Goal: Information Seeking & Learning: Learn about a topic

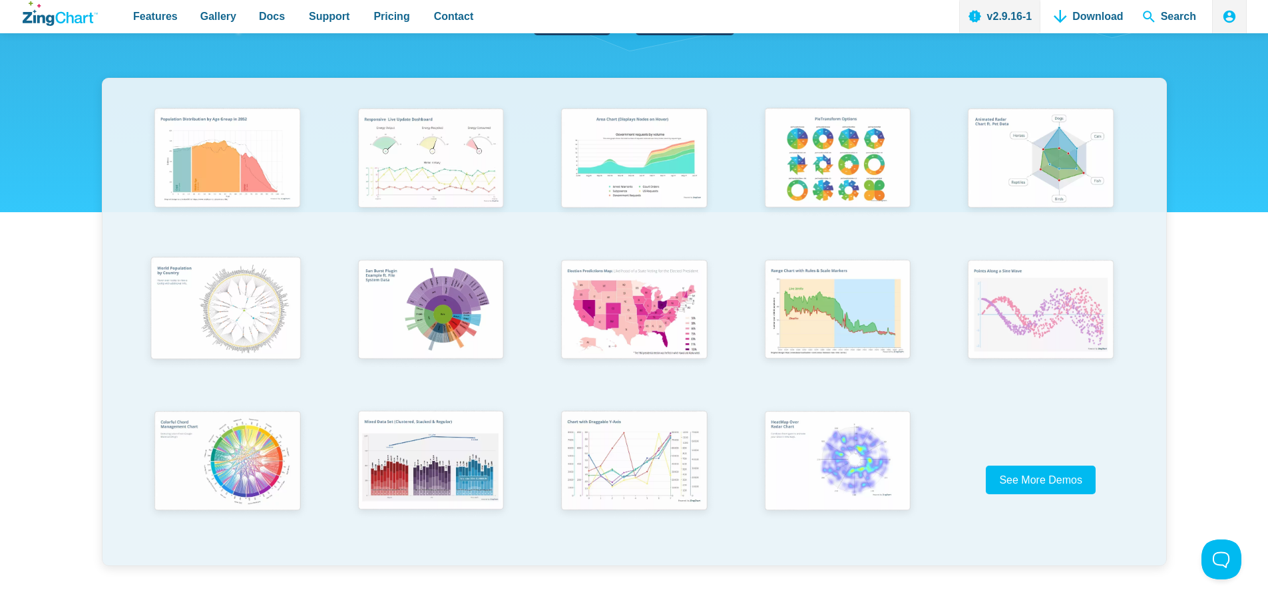
scroll to position [266, 0]
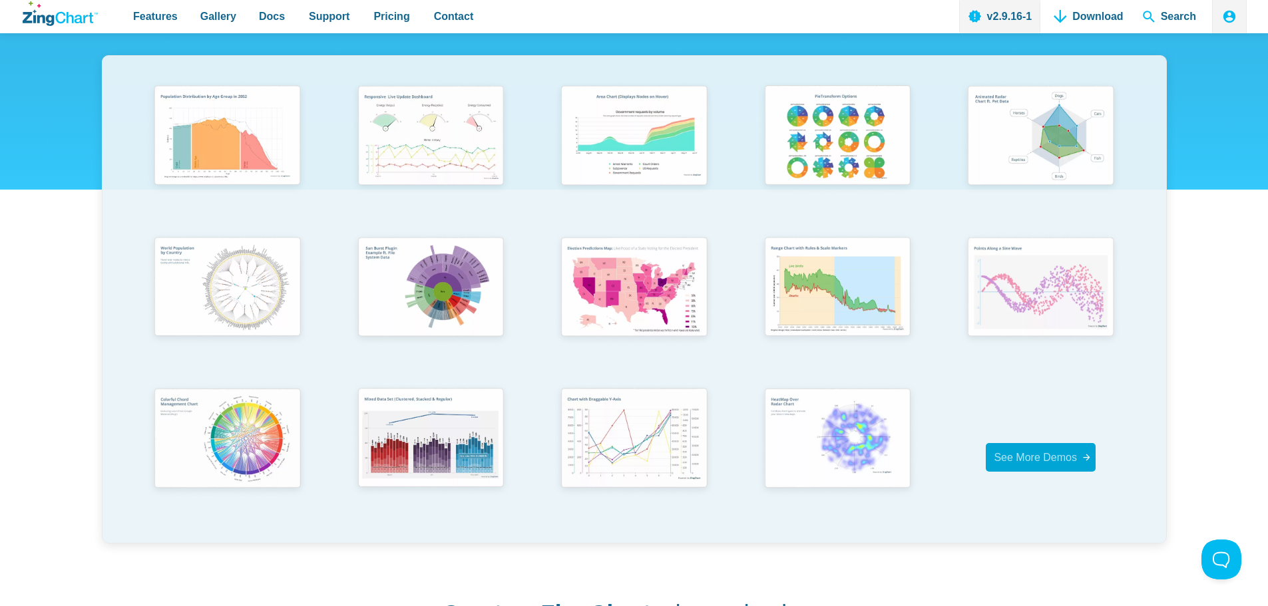
click at [1022, 452] on span "See More Demos" at bounding box center [1035, 457] width 83 height 11
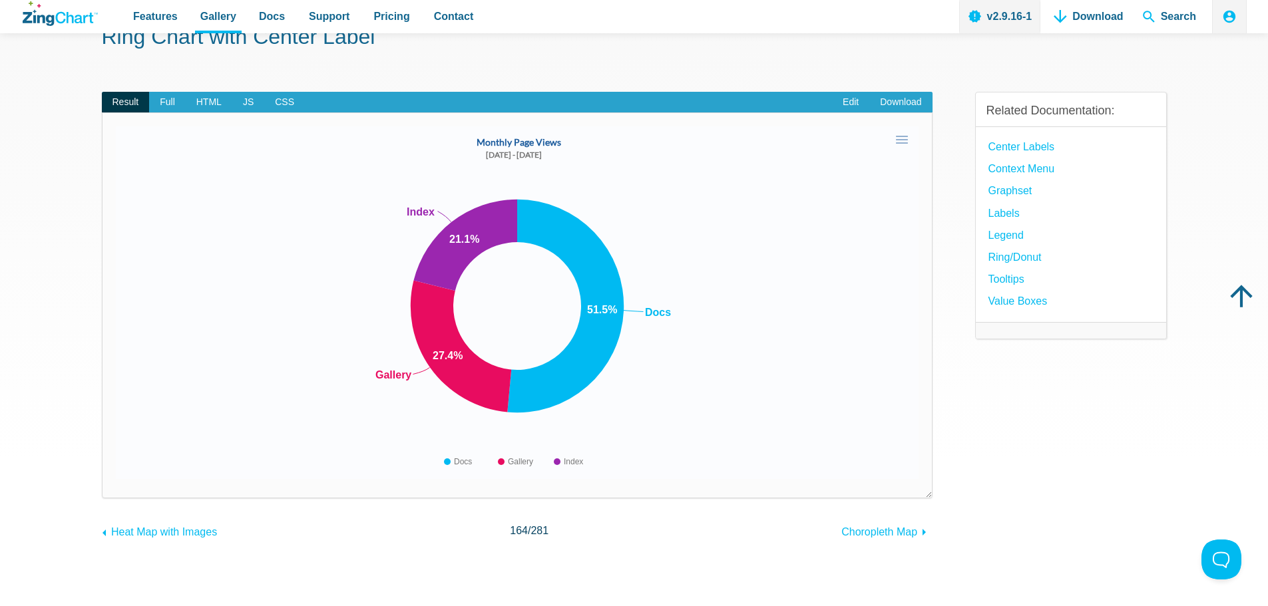
scroll to position [67, 0]
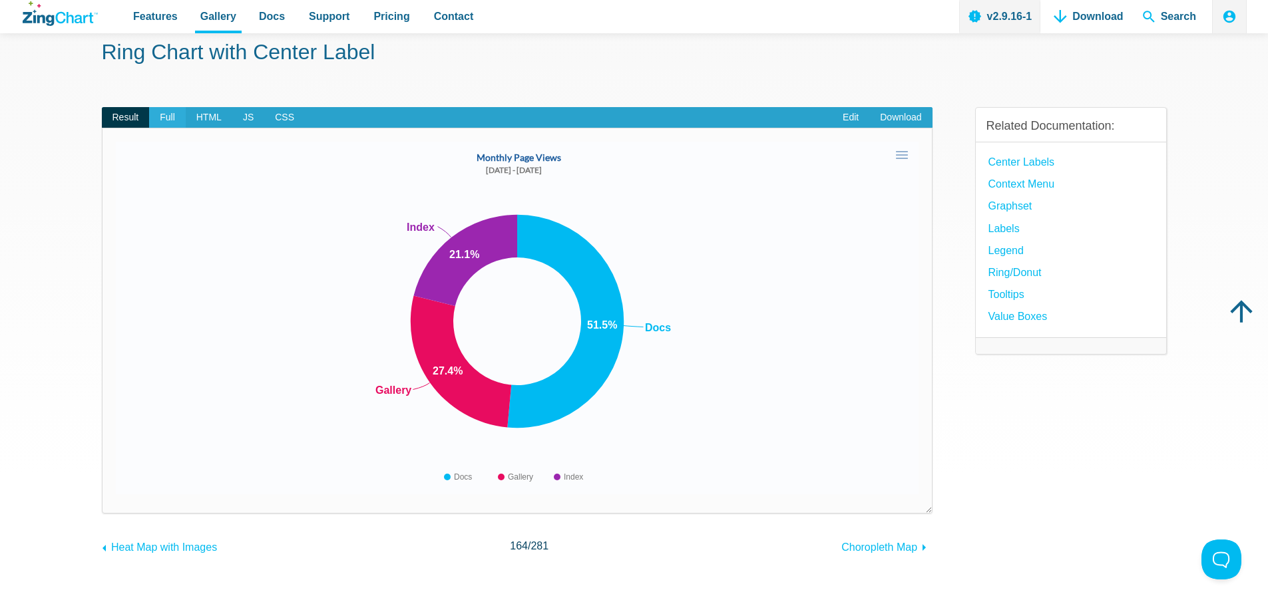
click at [158, 115] on span "Full" at bounding box center [167, 117] width 37 height 21
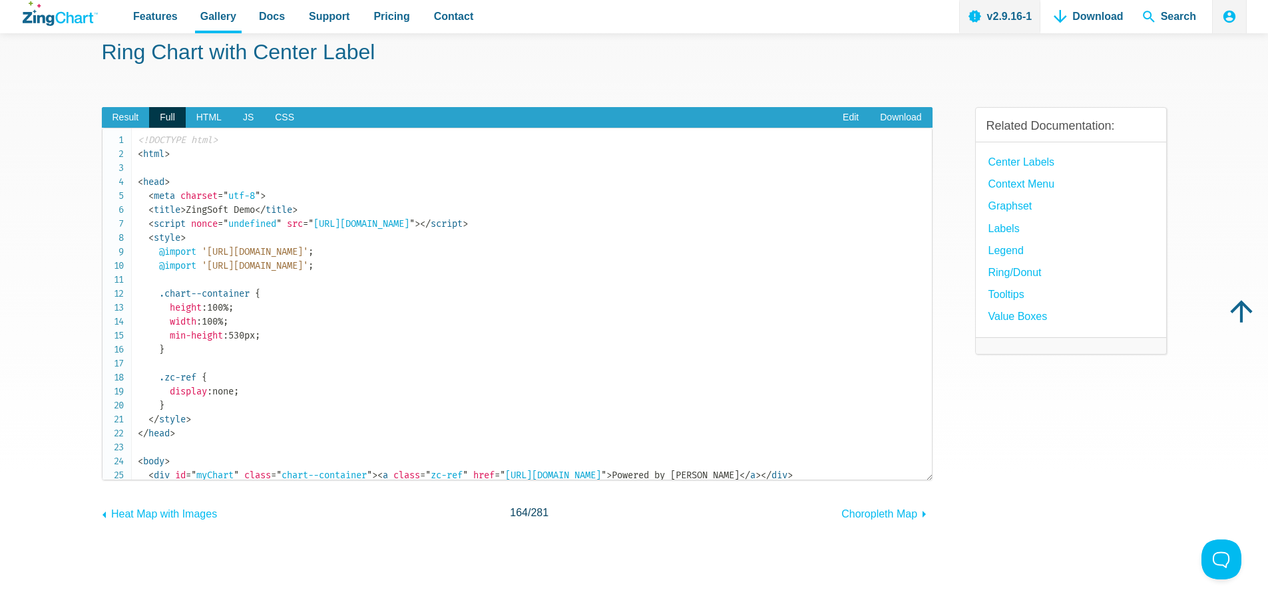
click at [856, 83] on div "Ring Chart with Center Label Result Full HTML JS CSS Edit Download Powered by Z…" at bounding box center [634, 338] width 1065 height 684
